Goal: Task Accomplishment & Management: Manage account settings

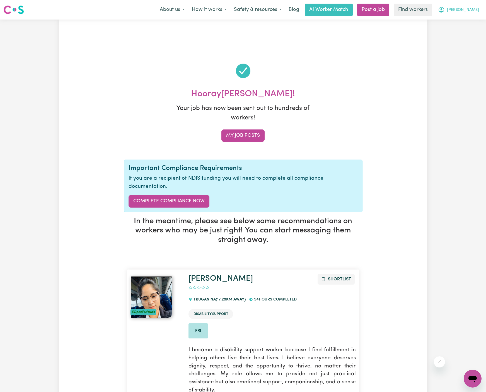
click at [470, 11] on span "[PERSON_NAME]" at bounding box center [463, 10] width 32 height 6
click at [467, 30] on link "Logout" at bounding box center [460, 32] width 44 height 11
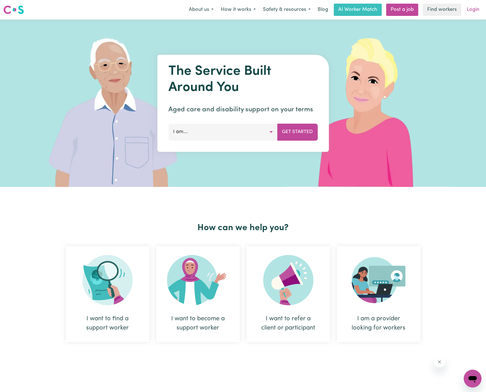
click at [475, 10] on link "Login" at bounding box center [472, 10] width 19 height 12
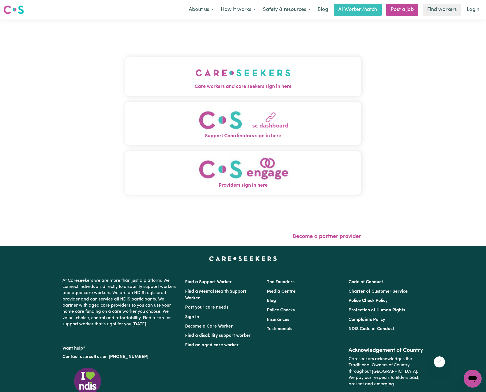
click at [203, 60] on button "Care workers and care seekers sign in here" at bounding box center [243, 76] width 236 height 39
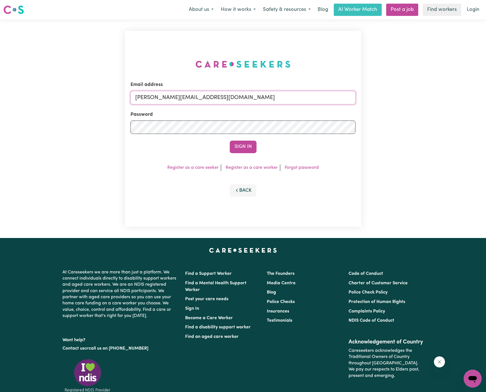
click at [258, 94] on input "dyan@careseekers.com.au" at bounding box center [242, 97] width 225 height 13
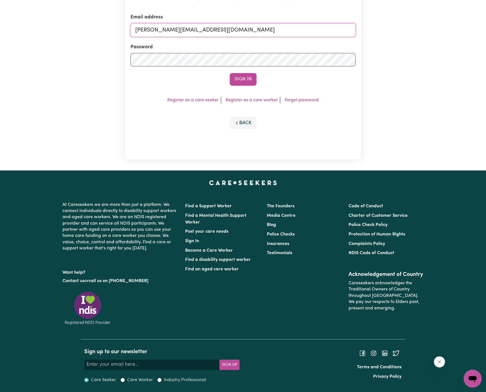
scroll to position [25, 0]
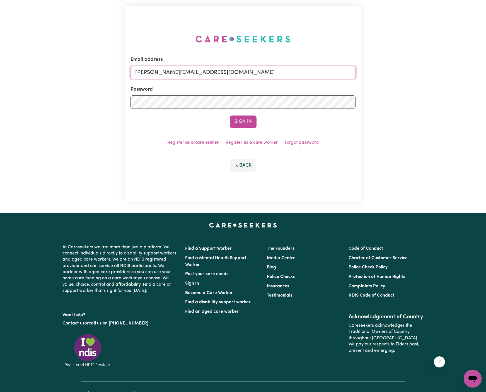
click at [217, 68] on input "dyan@careseekers.com.au" at bounding box center [242, 72] width 225 height 13
drag, startPoint x: 164, startPoint y: 72, endPoint x: 392, endPoint y: 102, distance: 229.7
click at [392, 102] on div "Email address superuser~angeladaniellesharpeANG@careseekers.com.au Password Sig…" at bounding box center [243, 103] width 486 height 218
type input "superuser~DarylRichardsonLifeful@careseekers.com.au"
click at [248, 123] on button "Sign In" at bounding box center [243, 121] width 27 height 12
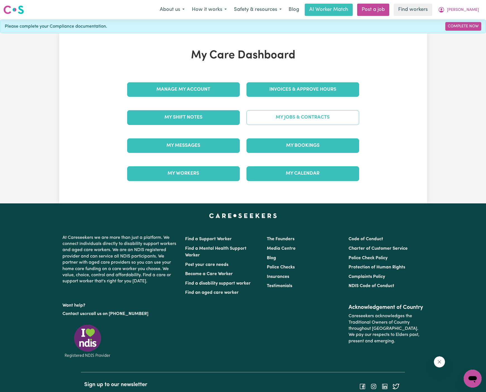
click at [313, 112] on link "My Jobs & Contracts" at bounding box center [302, 117] width 113 height 14
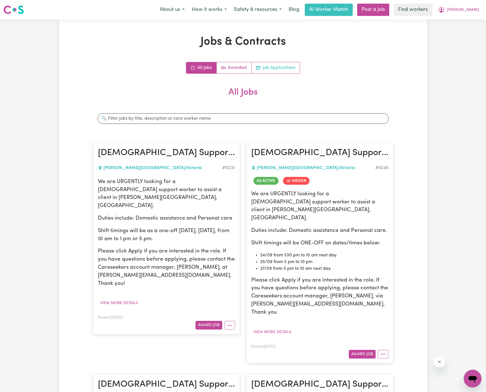
click at [292, 67] on link "Job Applications" at bounding box center [275, 67] width 48 height 11
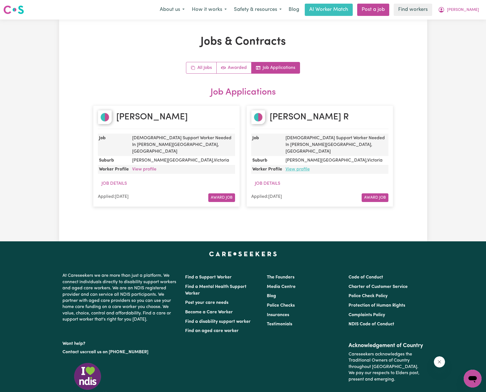
click at [301, 167] on link "View profile" at bounding box center [297, 169] width 24 height 4
click at [202, 68] on link "All Jobs" at bounding box center [201, 67] width 30 height 11
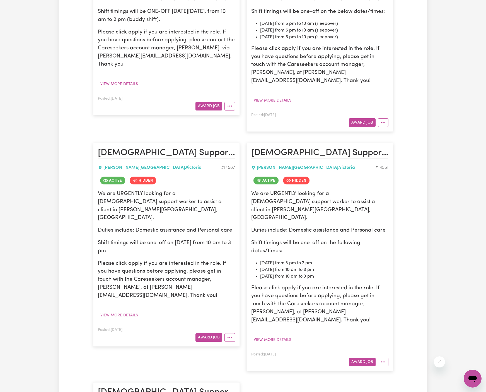
scroll to position [661, 0]
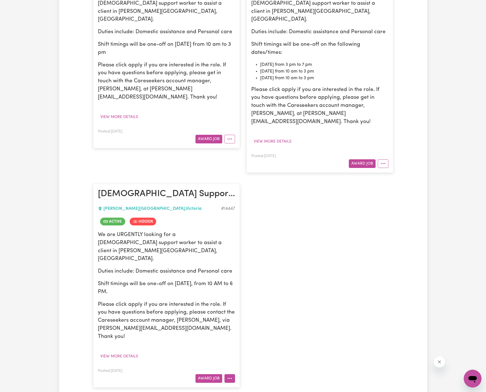
click at [232, 374] on button "More options" at bounding box center [229, 378] width 11 height 9
click at [237, 284] on article "Female Support Worker Needed In Melton South, VIC MELTON SOUTH , Victoria # 144…" at bounding box center [166, 286] width 147 height 204
click at [230, 374] on button "More options" at bounding box center [229, 378] width 11 height 9
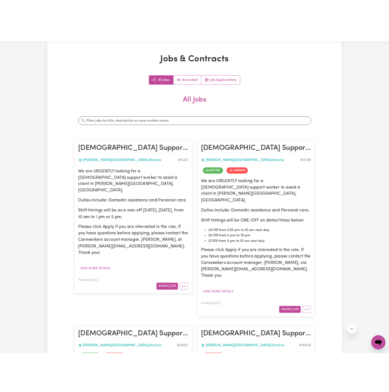
scroll to position [0, 0]
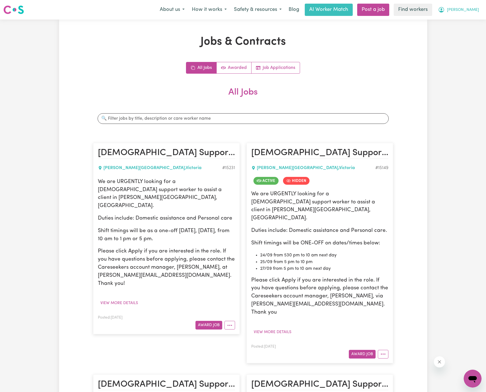
click at [474, 8] on span "[PERSON_NAME]" at bounding box center [463, 10] width 32 height 6
click at [470, 18] on link "My Dashboard" at bounding box center [460, 21] width 44 height 11
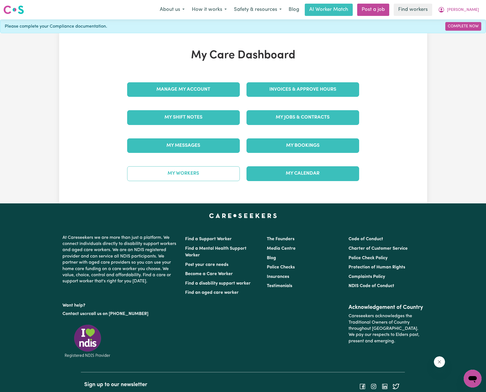
click at [210, 167] on link "My Workers" at bounding box center [183, 173] width 113 height 14
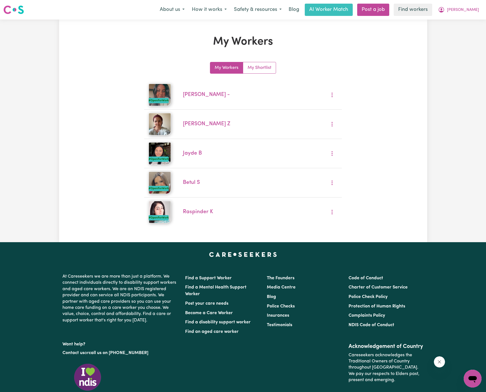
click at [412, 117] on div "My Workers My Workers My Shortlist #OpenForWork Arpanpreet - Momena Z #OpenForW…" at bounding box center [243, 130] width 368 height 191
click at [404, 108] on div "My Workers My Workers My Shortlist #OpenForWork Arpanpreet - Momena Z #OpenForW…" at bounding box center [243, 130] width 368 height 191
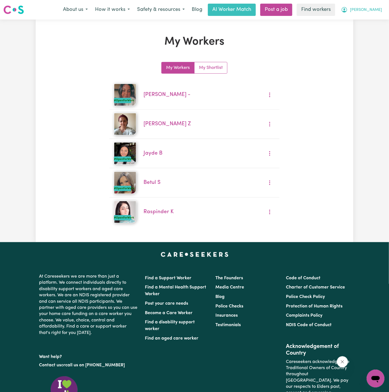
click at [378, 9] on span "[PERSON_NAME]" at bounding box center [366, 10] width 32 height 6
click at [378, 23] on link "My Dashboard" at bounding box center [363, 21] width 44 height 11
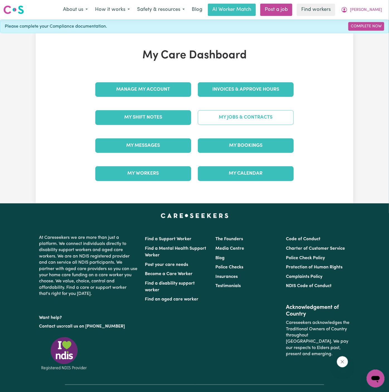
click at [258, 115] on link "My Jobs & Contracts" at bounding box center [246, 117] width 96 height 14
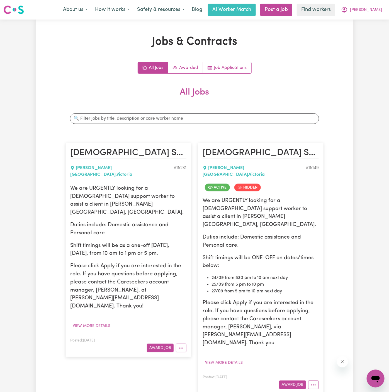
click at [156, 281] on div "We are URGENTLY looking for a female support worker to assist a client in Melto…" at bounding box center [128, 258] width 116 height 146
click at [161, 290] on div "We are URGENTLY looking for a female support worker to assist a client in Melto…" at bounding box center [128, 258] width 116 height 146
click at [376, 7] on button "[PERSON_NAME]" at bounding box center [362, 10] width 48 height 12
click at [371, 32] on link "Logout" at bounding box center [363, 32] width 44 height 11
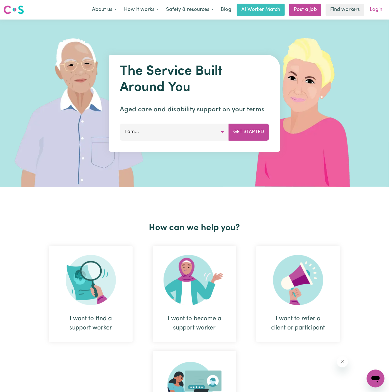
click at [382, 11] on link "Login" at bounding box center [376, 10] width 19 height 12
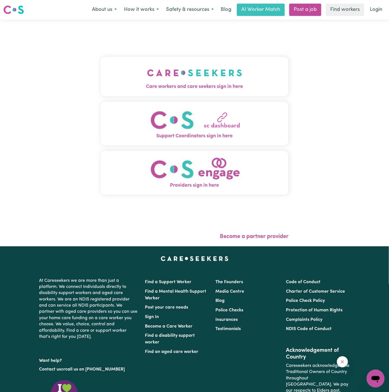
click at [222, 78] on img "Care workers and care seekers sign in here" at bounding box center [194, 72] width 95 height 21
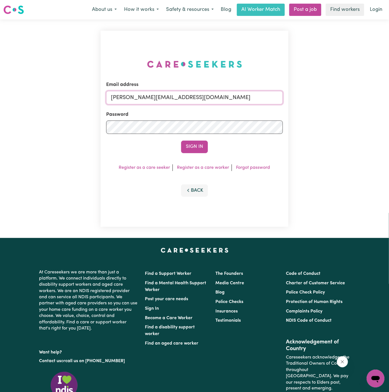
click at [201, 96] on input "dyan@careseekers.com.au" at bounding box center [194, 97] width 177 height 13
drag, startPoint x: 139, startPoint y: 97, endPoint x: 393, endPoint y: 98, distance: 254.0
click at [389, 98] on html "Menu About us How it works Safety & resources Blog AI Worker Match Post a job F…" at bounding box center [194, 239] width 389 height 478
click at [181, 141] on button "Sign In" at bounding box center [194, 147] width 27 height 12
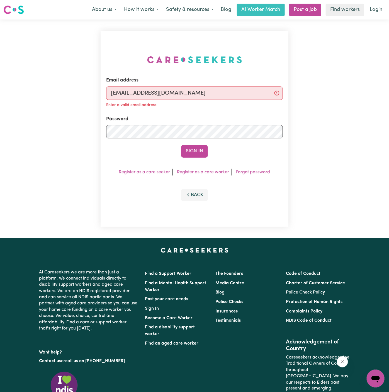
type input "superuser~HamdiBaroudiTWC@careseekers.com.au"
click at [181, 145] on button "Sign In" at bounding box center [194, 151] width 27 height 12
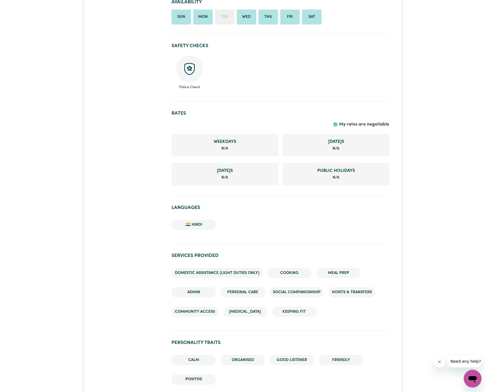
scroll to position [340, 0]
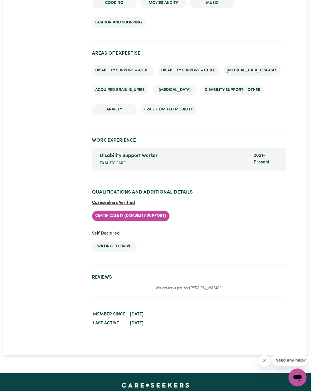
scroll to position [289, 0]
